Goal: Use online tool/utility: Utilize a website feature to perform a specific function

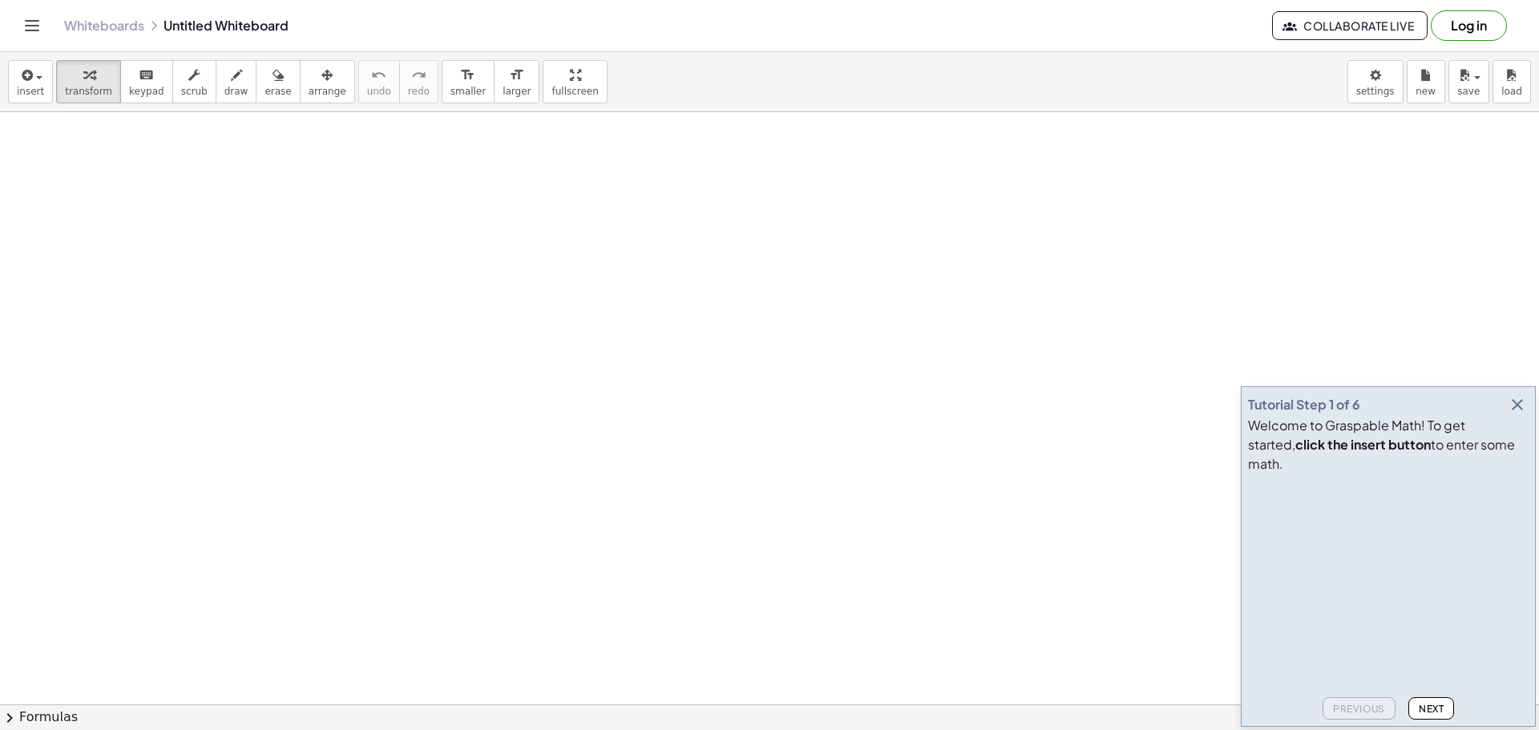
click at [1518, 414] on icon "button" at bounding box center [1517, 404] width 19 height 19
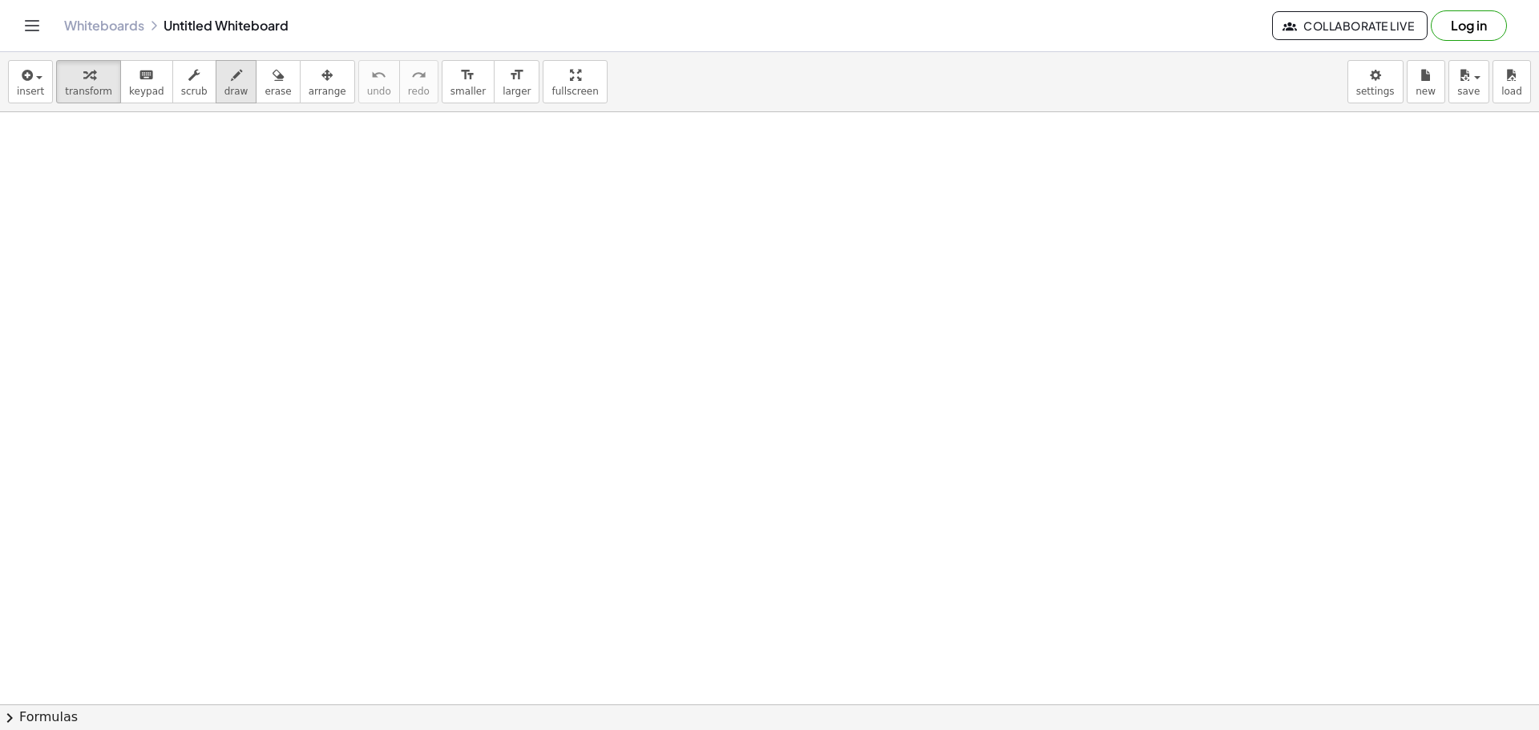
click at [224, 83] on div "button" at bounding box center [236, 74] width 24 height 19
drag, startPoint x: 669, startPoint y: 500, endPoint x: 571, endPoint y: 403, distance: 137.7
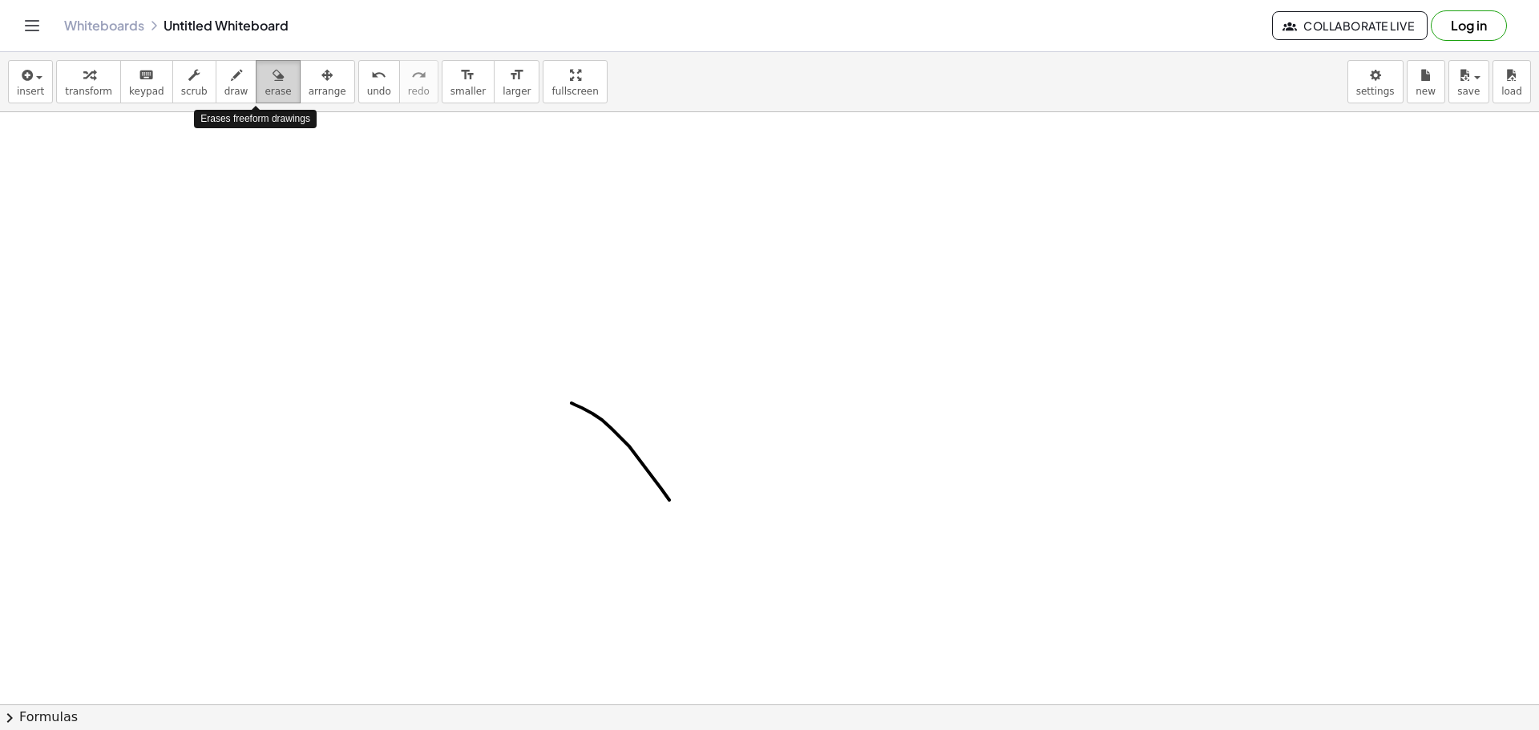
click at [264, 87] on span "erase" at bounding box center [277, 91] width 26 height 11
drag, startPoint x: 684, startPoint y: 489, endPoint x: 511, endPoint y: 358, distance: 217.5
click at [231, 79] on icon "button" at bounding box center [236, 75] width 11 height 19
drag, startPoint x: 223, startPoint y: 283, endPoint x: 327, endPoint y: 199, distance: 133.9
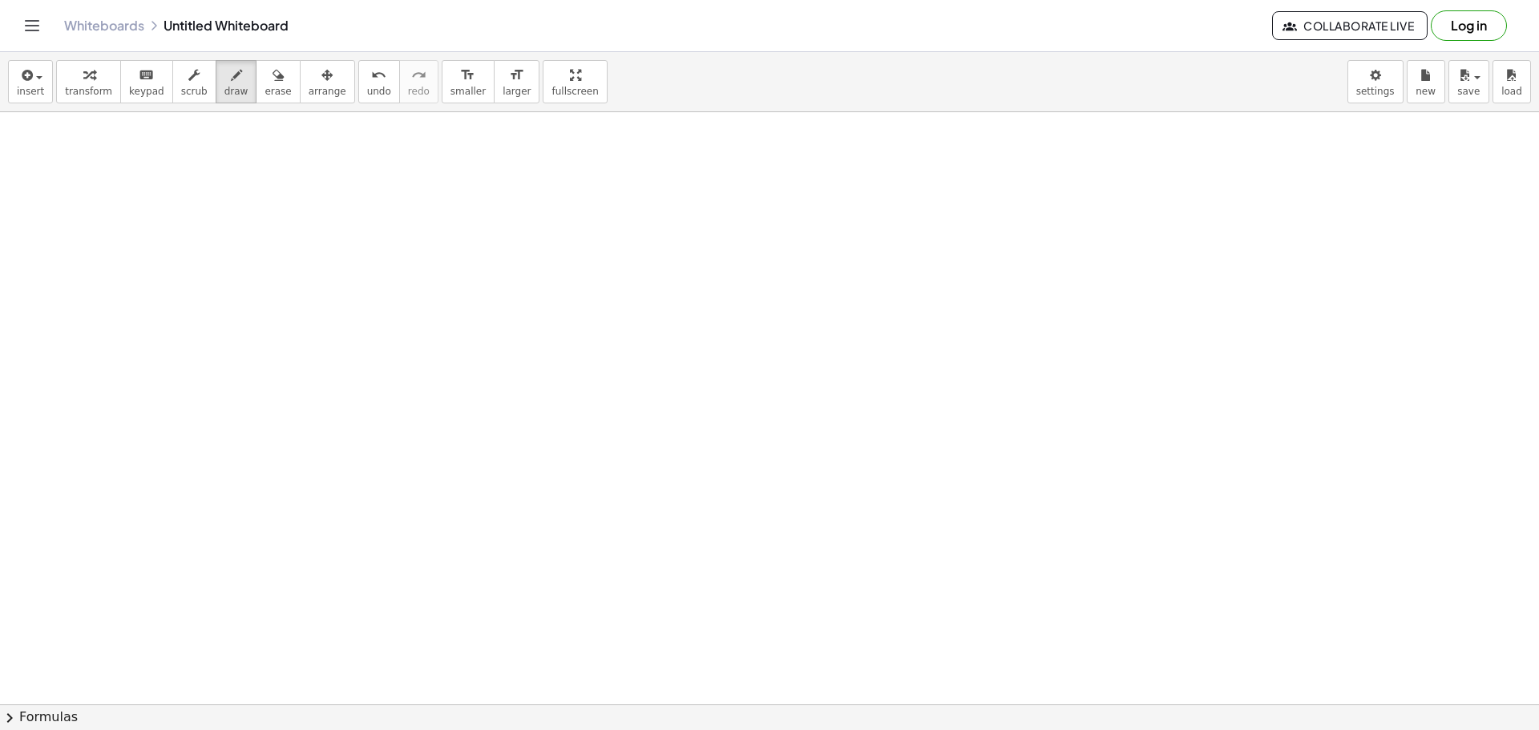
click at [272, 73] on icon "button" at bounding box center [277, 75] width 11 height 19
drag, startPoint x: 238, startPoint y: 189, endPoint x: 223, endPoint y: 256, distance: 69.0
click at [231, 84] on icon "button" at bounding box center [236, 75] width 11 height 19
